Goal: Information Seeking & Learning: Find contact information

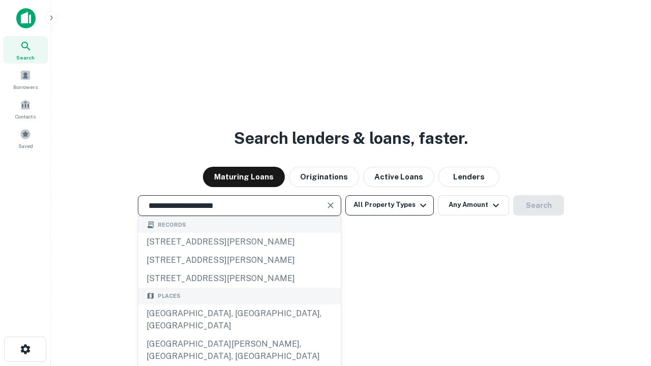
type input "**********"
click at [390, 205] on button "All Property Types" at bounding box center [389, 205] width 89 height 20
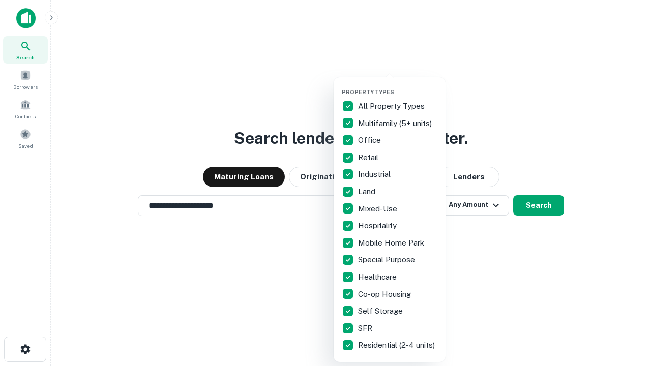
click at [398, 85] on button "button" at bounding box center [398, 85] width 112 height 1
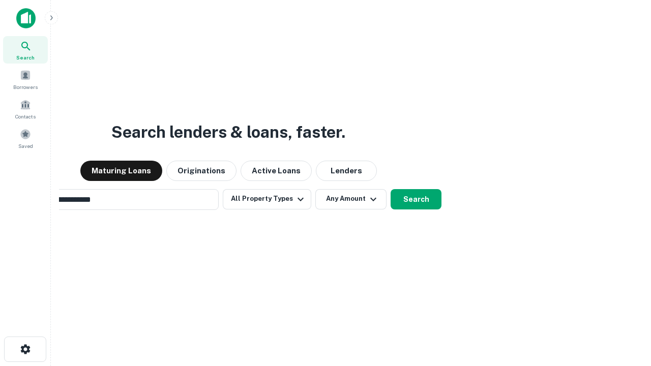
scroll to position [16, 0]
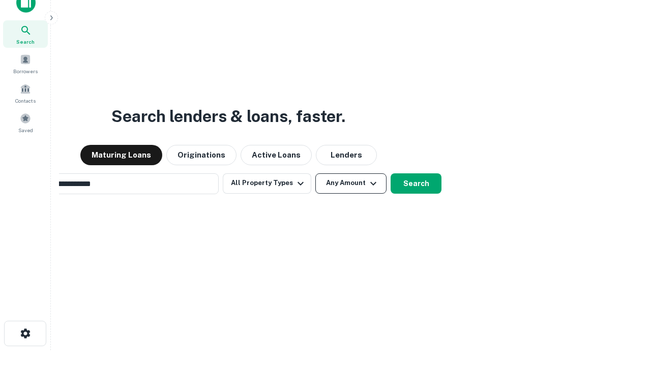
click at [315, 173] on button "Any Amount" at bounding box center [350, 183] width 71 height 20
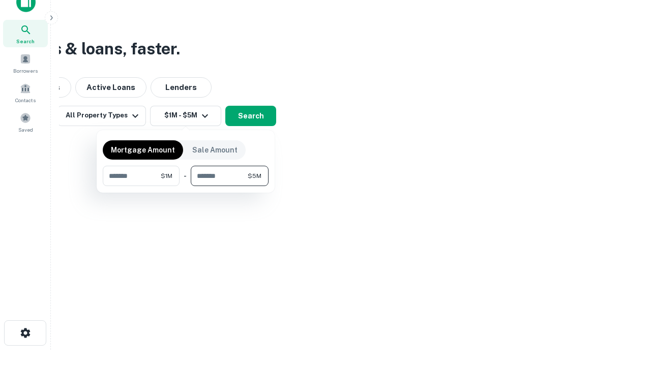
type input "*******"
click at [186, 186] on button "button" at bounding box center [186, 186] width 166 height 1
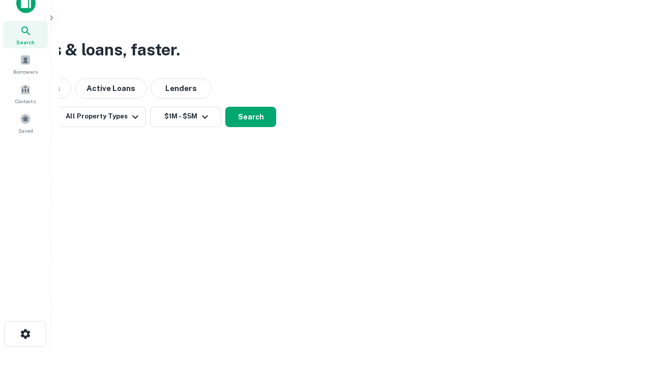
scroll to position [6, 188]
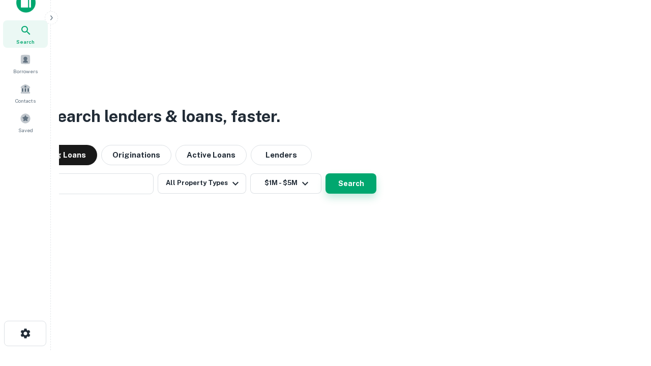
click at [326, 173] on button "Search" at bounding box center [351, 183] width 51 height 20
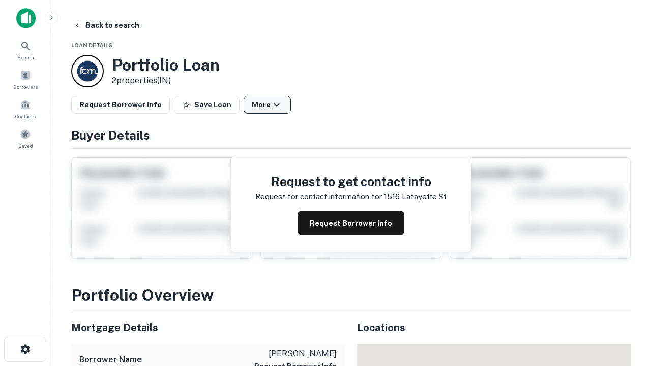
click at [267, 105] on button "More" at bounding box center [267, 105] width 47 height 18
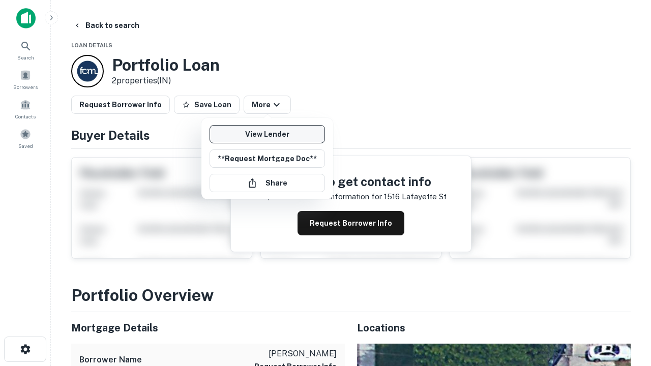
click at [267, 134] on link "View Lender" at bounding box center [267, 134] width 115 height 18
